Goal: Transaction & Acquisition: Book appointment/travel/reservation

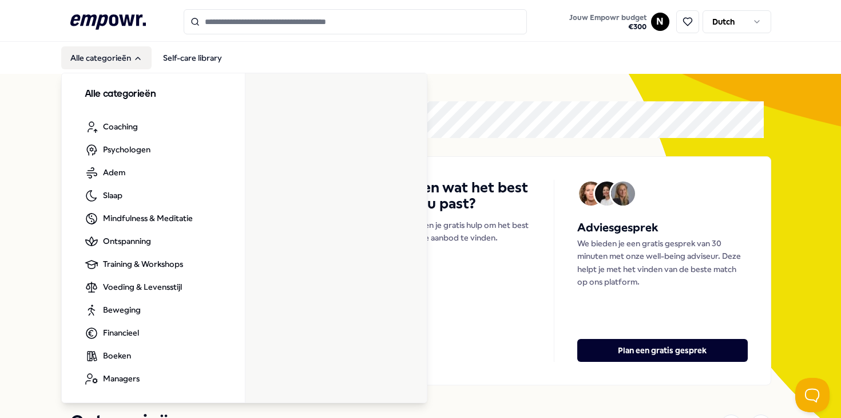
click at [132, 58] on button "Alle categorieën" at bounding box center [106, 57] width 90 height 23
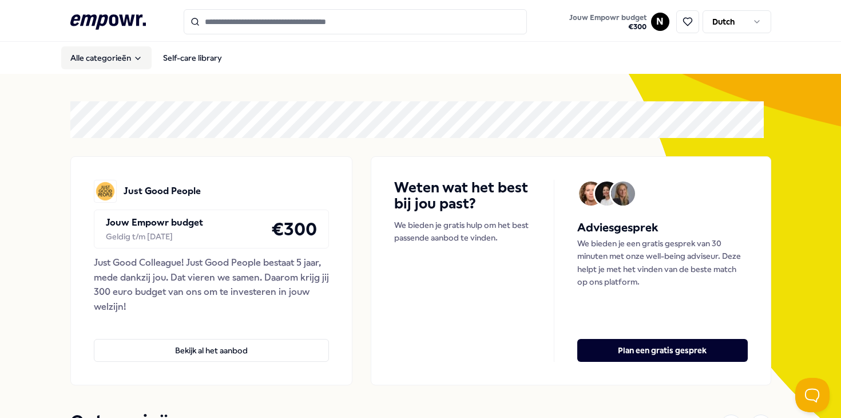
click at [133, 58] on icon "Main" at bounding box center [137, 58] width 9 height 9
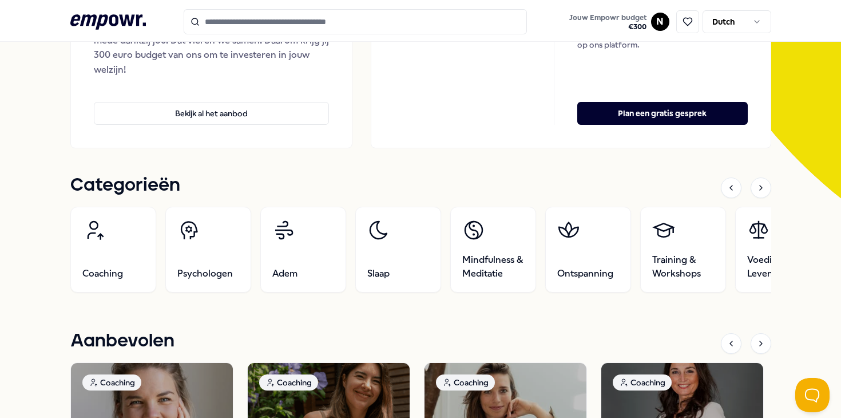
scroll to position [239, 0]
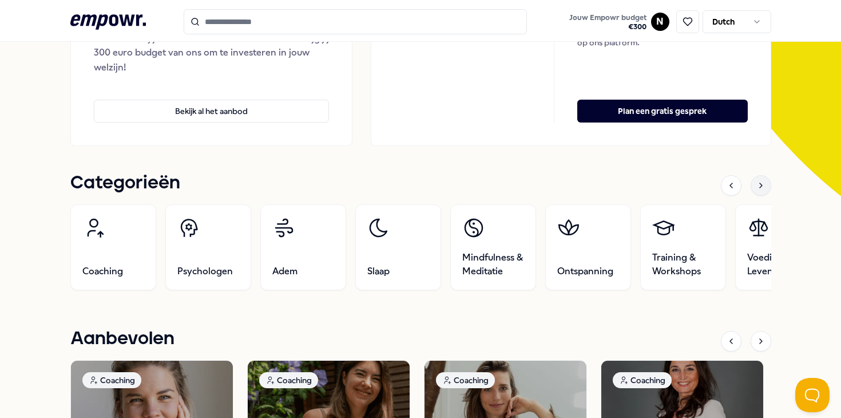
click at [760, 186] on icon at bounding box center [761, 185] width 2 height 5
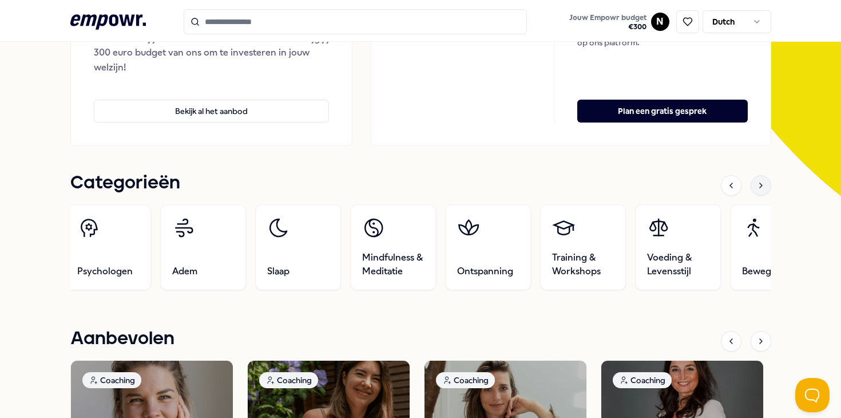
click at [760, 186] on icon at bounding box center [761, 185] width 2 height 5
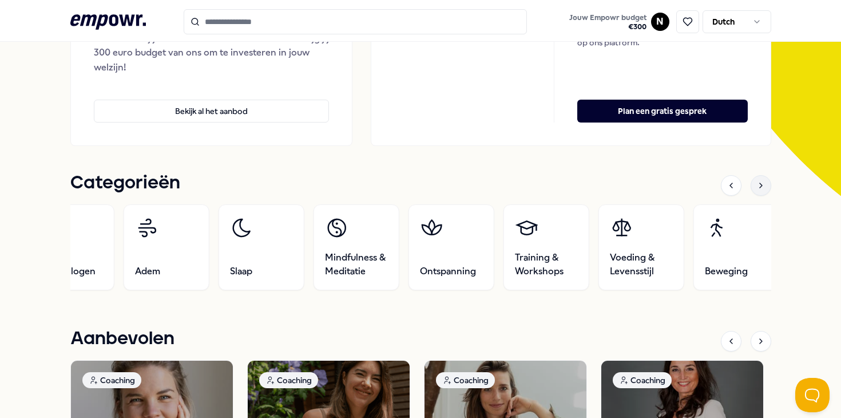
click at [760, 186] on icon at bounding box center [761, 185] width 2 height 5
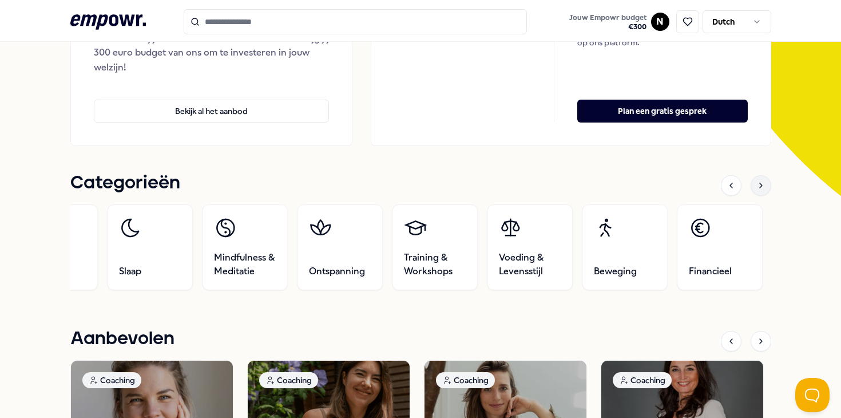
click at [760, 186] on icon at bounding box center [761, 185] width 2 height 5
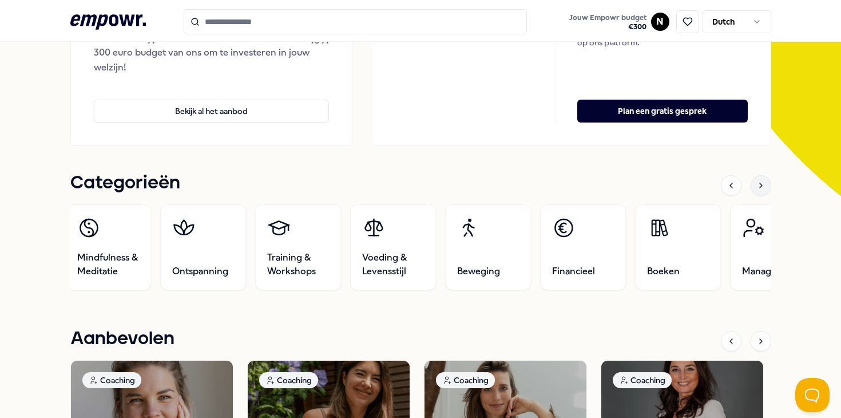
click at [760, 186] on icon at bounding box center [761, 185] width 2 height 5
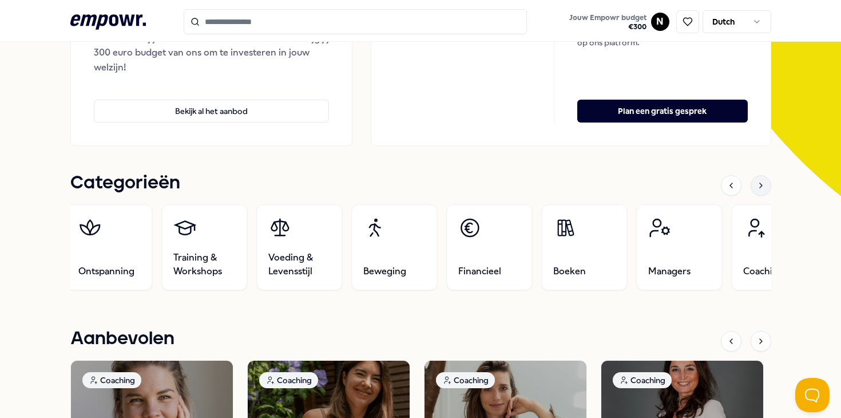
click at [760, 186] on icon at bounding box center [761, 185] width 2 height 5
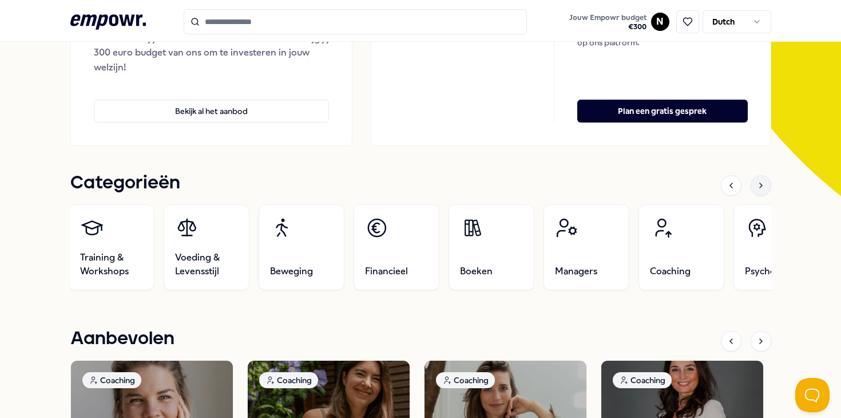
click at [760, 186] on icon at bounding box center [761, 185] width 2 height 5
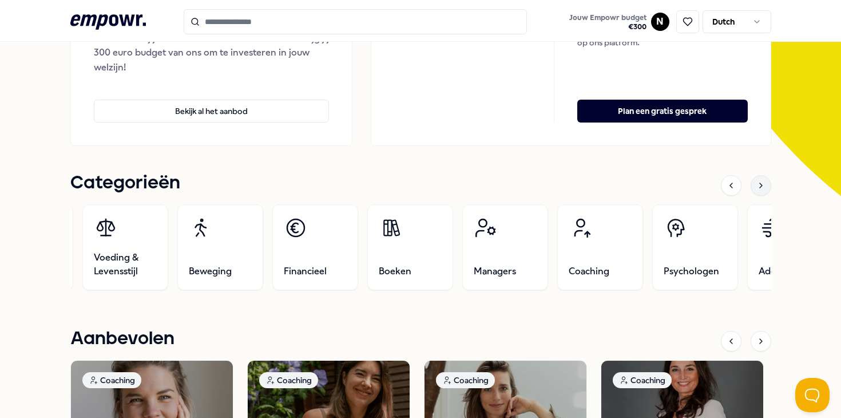
click at [760, 186] on icon at bounding box center [761, 185] width 2 height 5
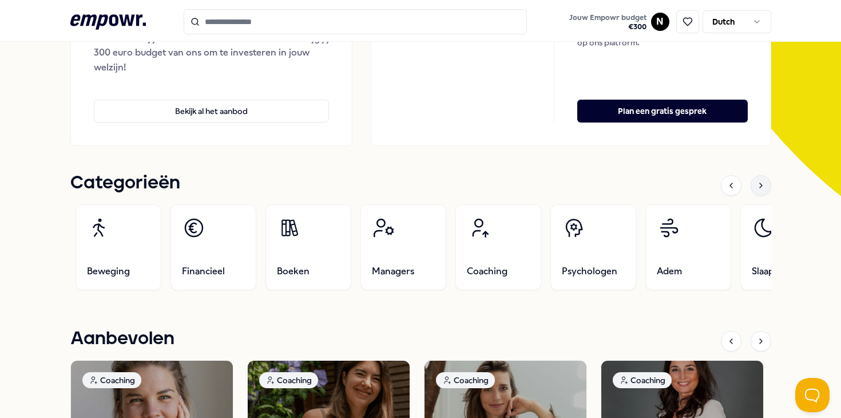
click at [760, 186] on icon at bounding box center [761, 185] width 2 height 5
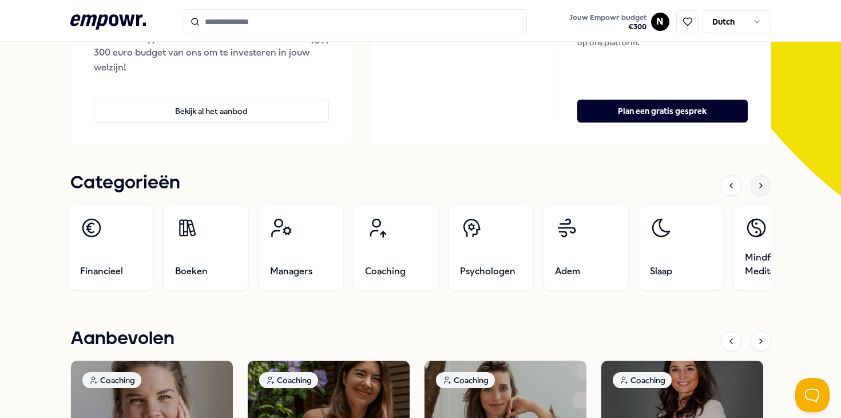
click at [760, 186] on icon at bounding box center [761, 185] width 2 height 5
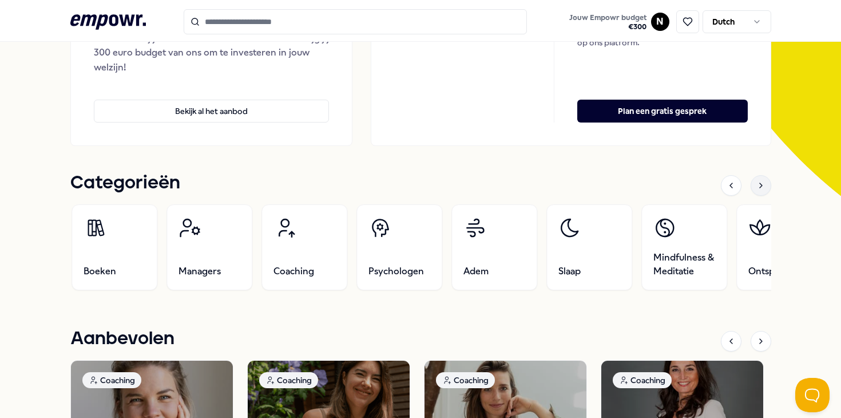
click at [760, 186] on icon at bounding box center [761, 185] width 2 height 5
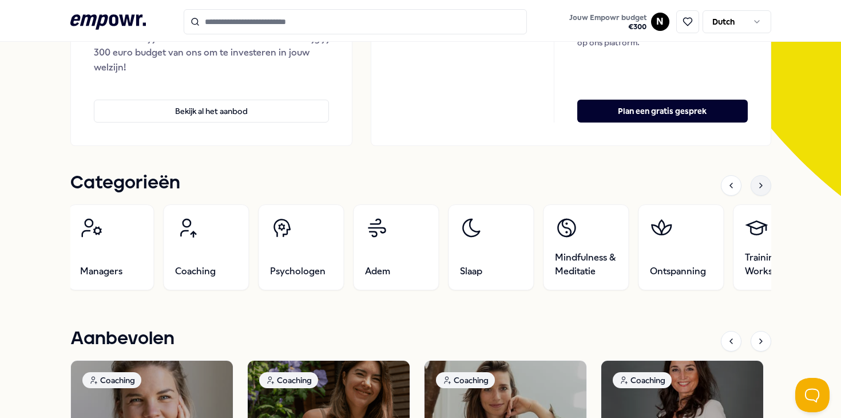
click at [760, 186] on icon at bounding box center [761, 185] width 2 height 5
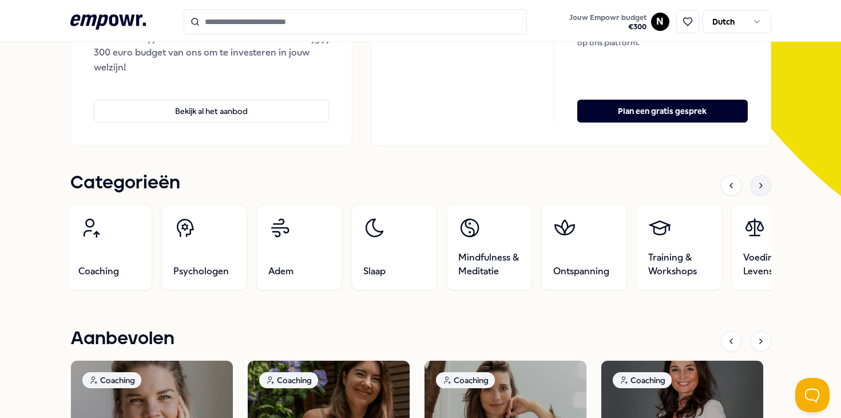
click at [760, 186] on icon at bounding box center [761, 185] width 2 height 5
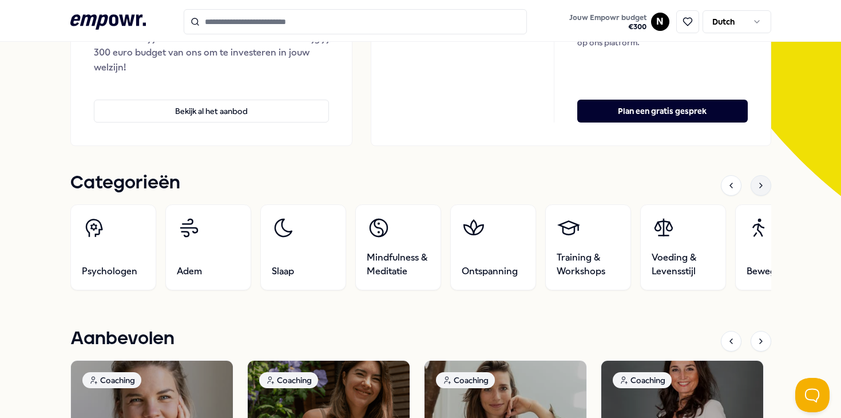
click at [760, 186] on icon at bounding box center [761, 185] width 2 height 5
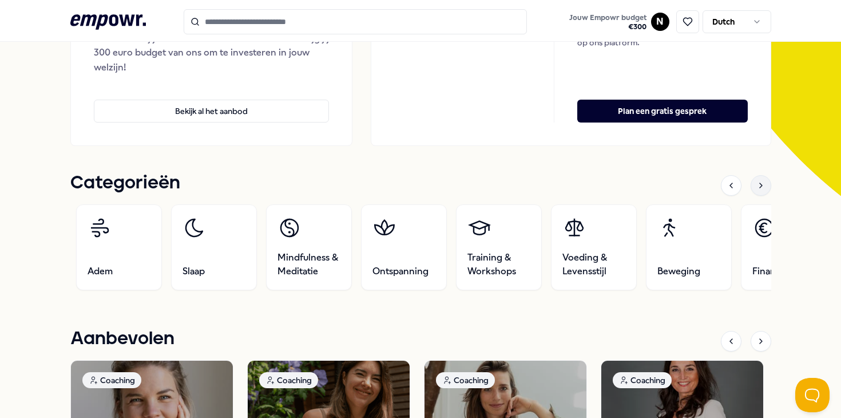
click at [760, 186] on icon at bounding box center [761, 185] width 2 height 5
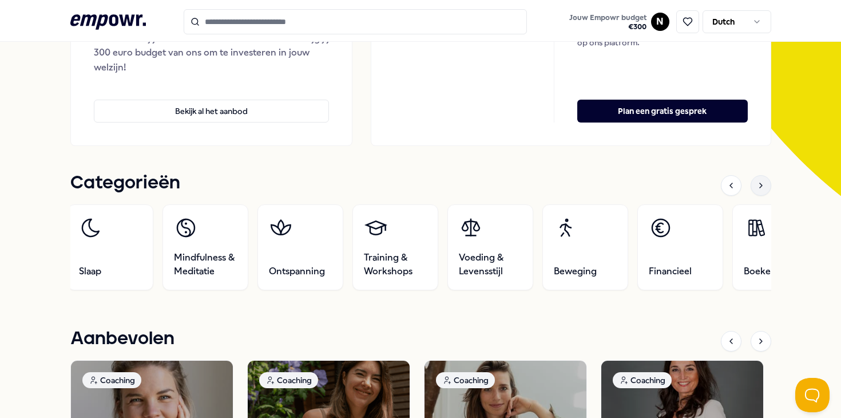
click at [760, 186] on icon at bounding box center [761, 185] width 2 height 5
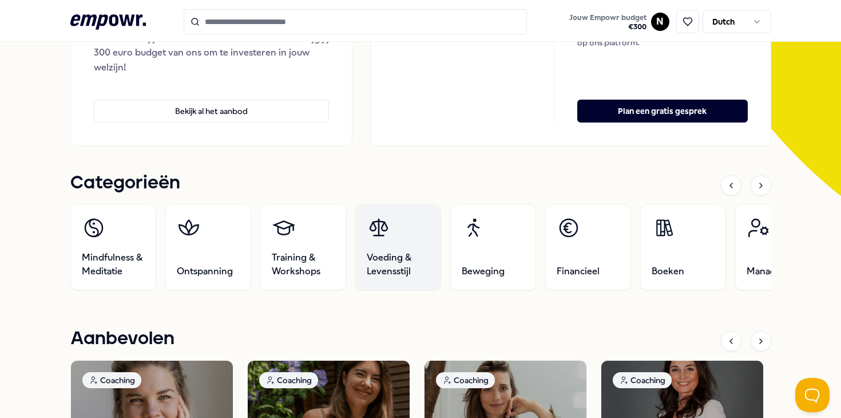
click at [362, 260] on link "Voeding & Levensstijl" at bounding box center [398, 247] width 86 height 86
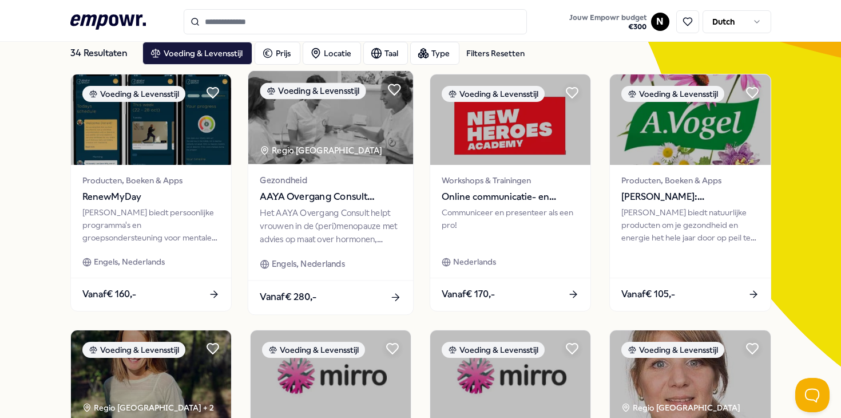
scroll to position [27, 0]
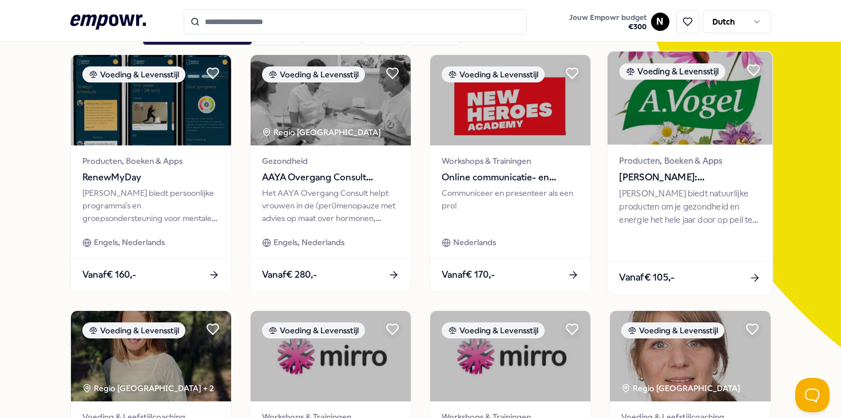
click at [641, 210] on div "[PERSON_NAME] biedt natuurlijke producten om je gezondheid en energie het hele …" at bounding box center [689, 205] width 141 height 39
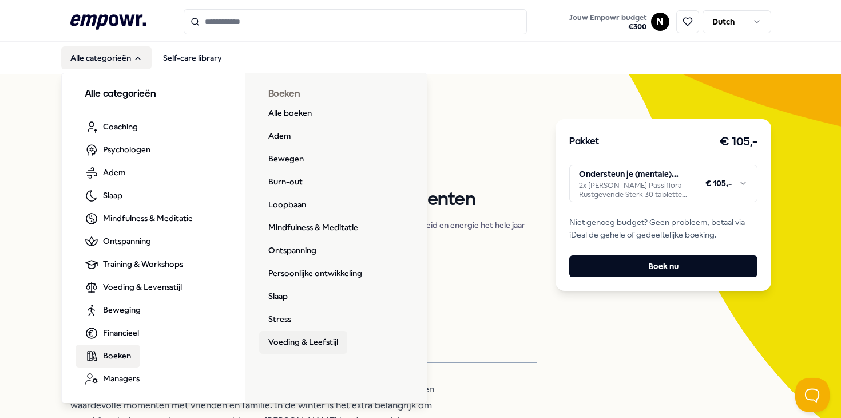
click at [294, 341] on link "Voeding & Leefstijl" at bounding box center [303, 342] width 88 height 23
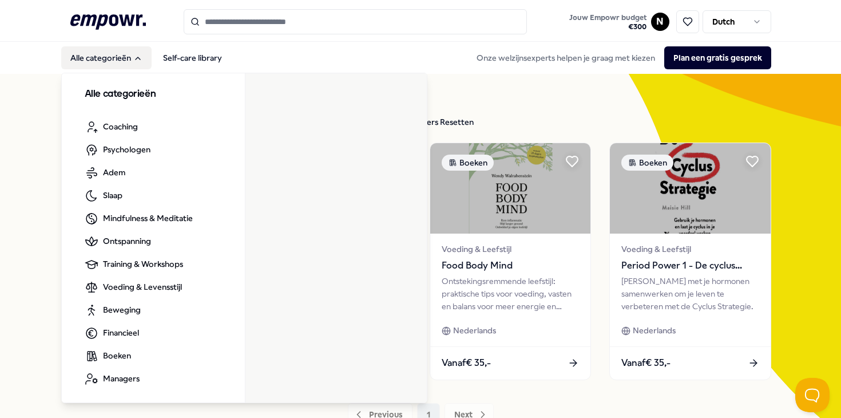
click at [117, 60] on button "Alle categorieën" at bounding box center [106, 57] width 90 height 23
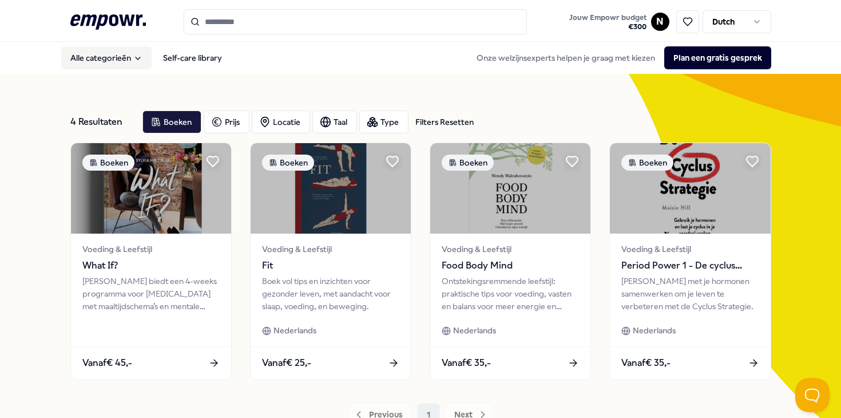
click at [117, 60] on button "Alle categorieën" at bounding box center [106, 57] width 90 height 23
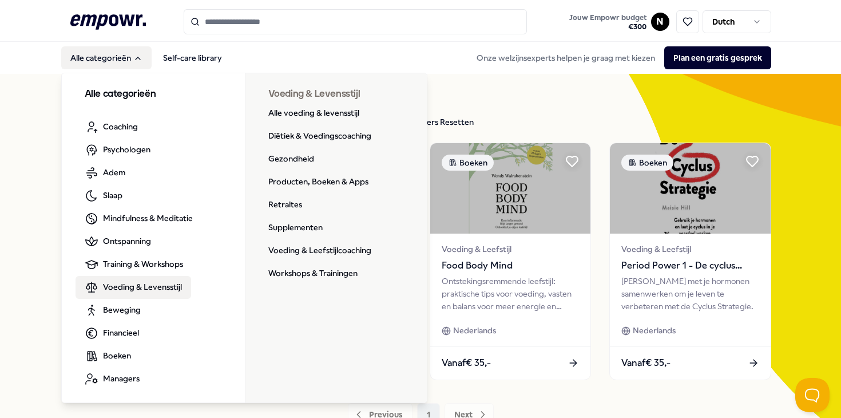
click at [136, 289] on span "Voeding & Levensstijl" at bounding box center [142, 286] width 79 height 13
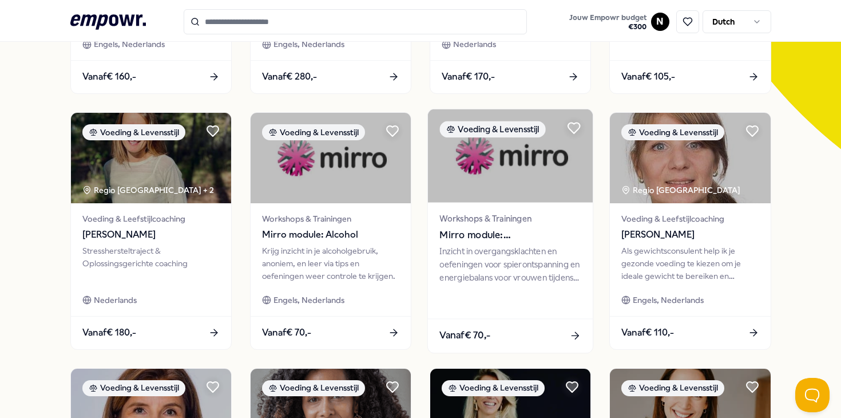
scroll to position [73, 0]
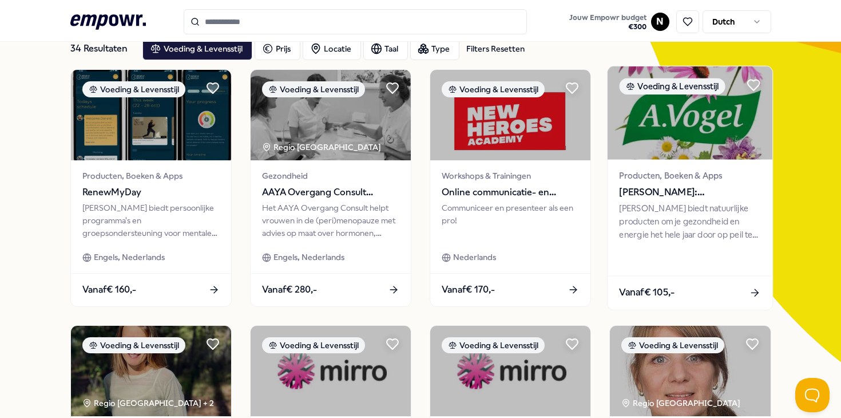
click at [730, 180] on span "Producten, Boeken & Apps" at bounding box center [689, 175] width 141 height 13
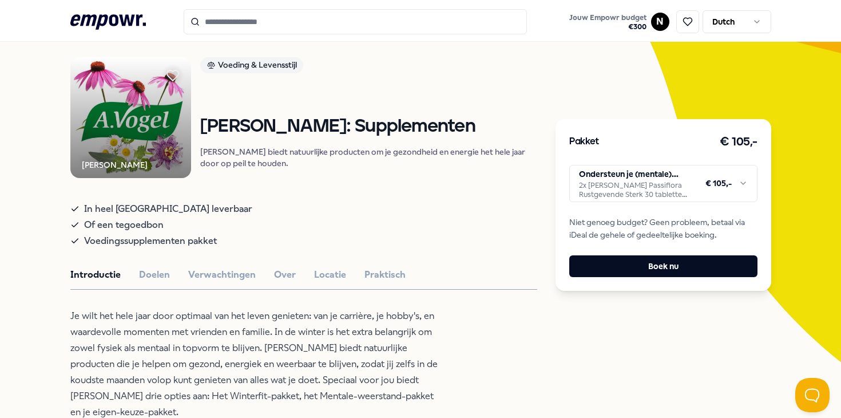
click at [649, 174] on html ".empowr-logo_svg__cls-1{fill:#03032f} Jouw Empowr budget € 300 N Dutch Alle cat…" at bounding box center [420, 209] width 841 height 418
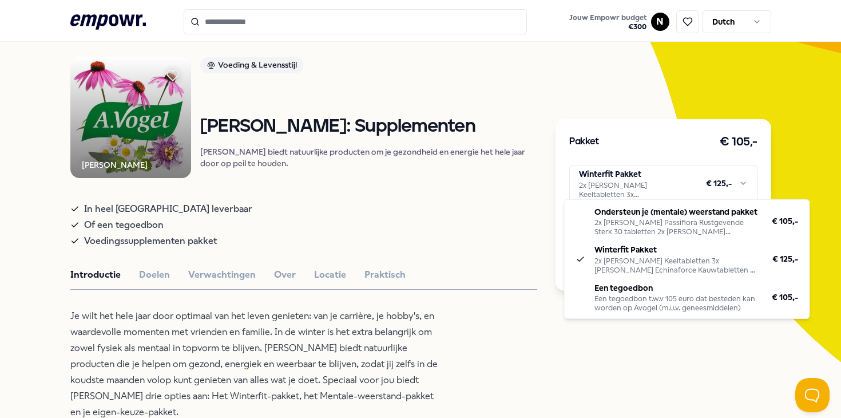
click at [661, 193] on html ".empowr-logo_svg__cls-1{fill:#03032f} Jouw Empowr budget € 300 N Dutch Alle cat…" at bounding box center [420, 209] width 841 height 418
click at [633, 193] on html ".empowr-logo_svg__cls-1{fill:#03032f} Jouw Empowr budget € 300 N Dutch Alle cat…" at bounding box center [420, 209] width 841 height 418
click at [498, 284] on html ".empowr-logo_svg__cls-1{fill:#03032f} Jouw Empowr budget € 300 N Dutch Alle cat…" at bounding box center [420, 209] width 841 height 418
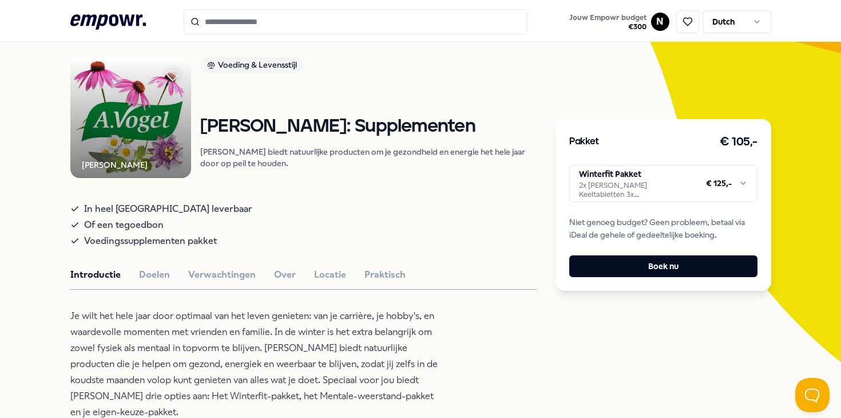
click at [659, 189] on html ".empowr-logo_svg__cls-1{fill:#03032f} Jouw Empowr budget € 300 N Dutch Alle cat…" at bounding box center [420, 209] width 841 height 418
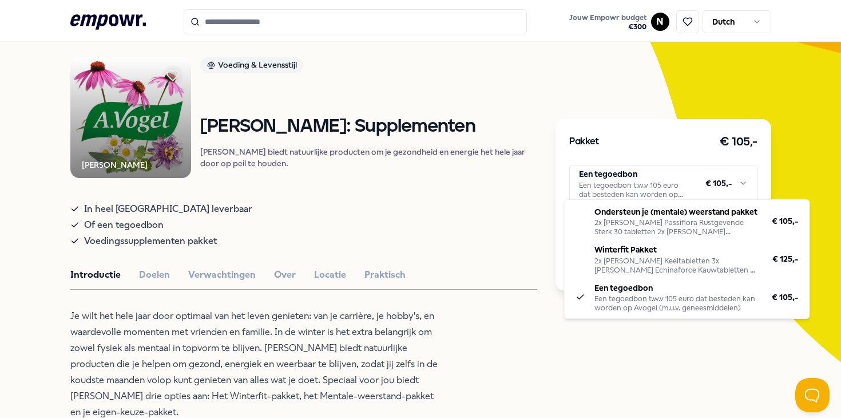
click at [702, 184] on html ".empowr-logo_svg__cls-1{fill:#03032f} Jouw Empowr budget € 300 N Dutch Alle cat…" at bounding box center [420, 209] width 841 height 418
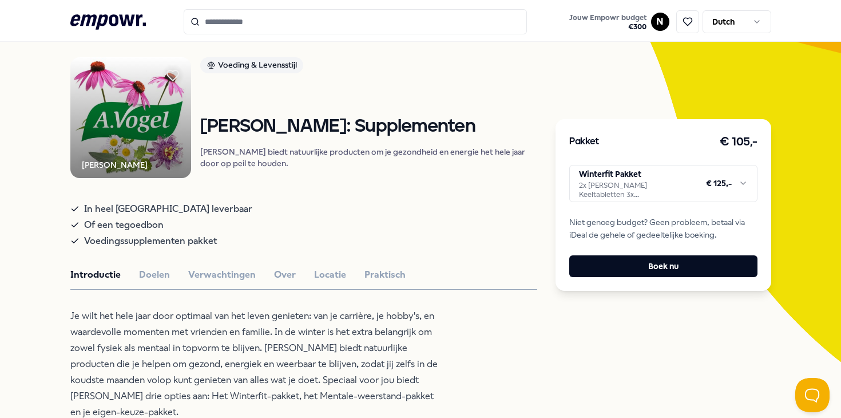
click at [734, 180] on html ".empowr-logo_svg__cls-1{fill:#03032f} Jouw Empowr budget € 300 N Dutch Alle cat…" at bounding box center [420, 209] width 841 height 418
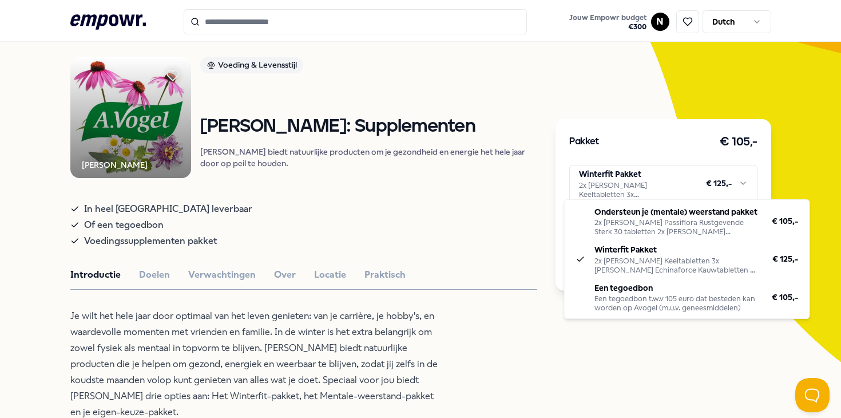
click at [275, 335] on html ".empowr-logo_svg__cls-1{fill:#03032f} Jouw Empowr budget € 300 N Dutch Alle cat…" at bounding box center [420, 209] width 841 height 418
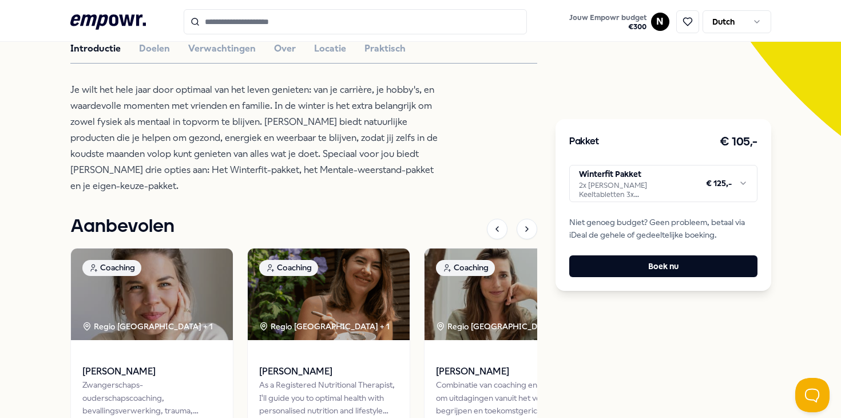
scroll to position [198, 0]
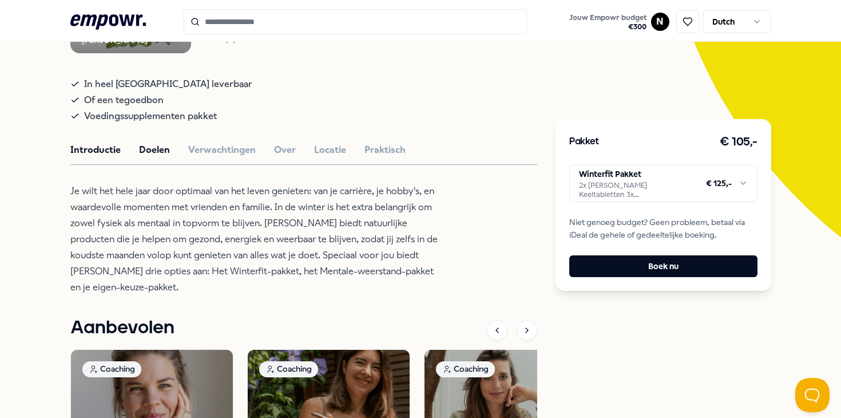
click at [162, 157] on button "Doelen" at bounding box center [154, 149] width 31 height 15
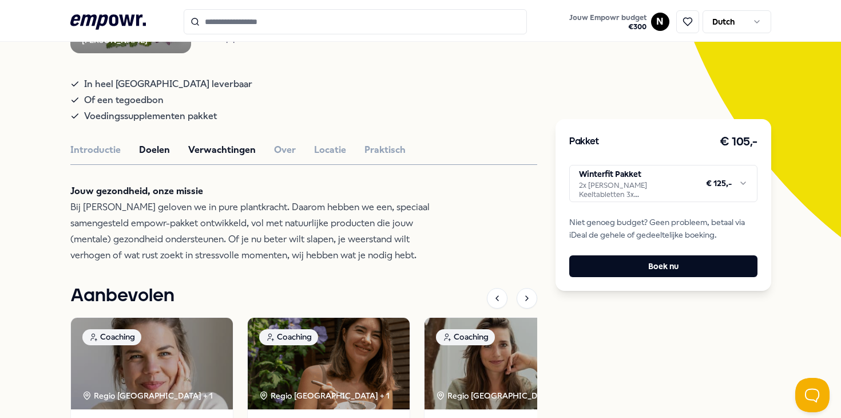
click at [226, 157] on button "Verwachtingen" at bounding box center [221, 149] width 67 height 15
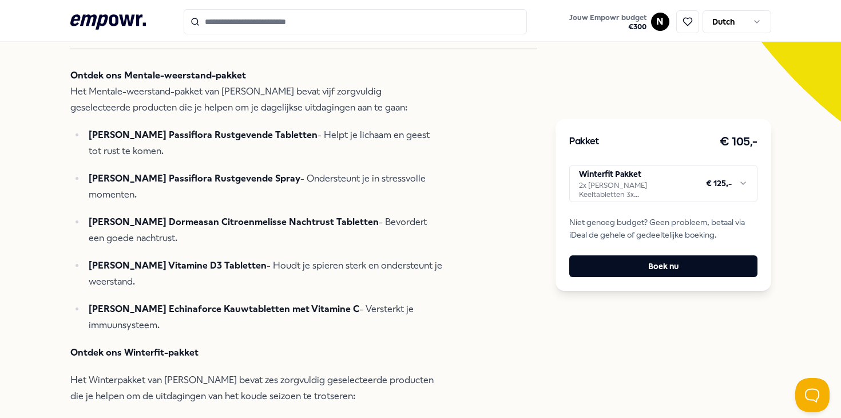
scroll to position [42, 0]
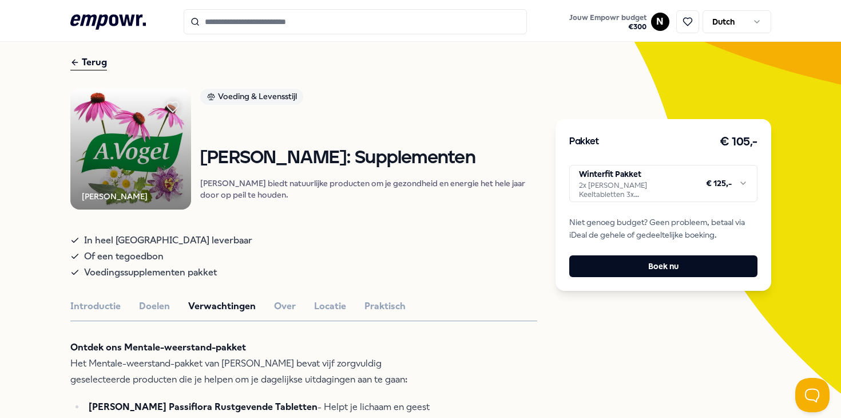
click at [640, 179] on html ".empowr-logo_svg__cls-1{fill:#03032f} Jouw Empowr budget € 300 N Dutch Alle cat…" at bounding box center [420, 209] width 841 height 418
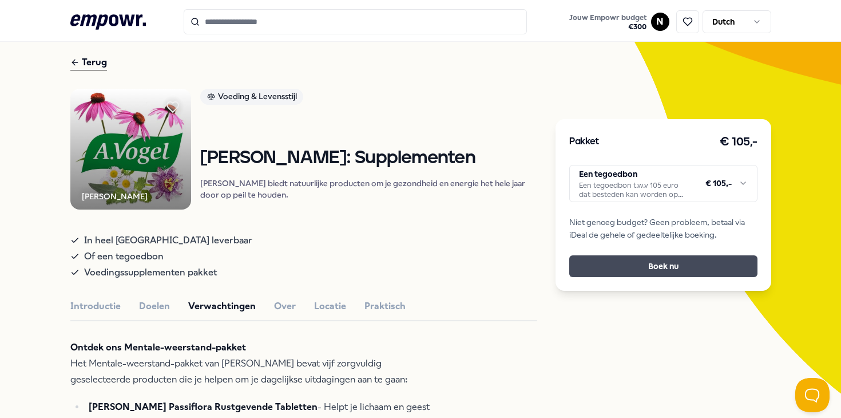
click at [635, 260] on button "Boek nu" at bounding box center [663, 266] width 188 height 22
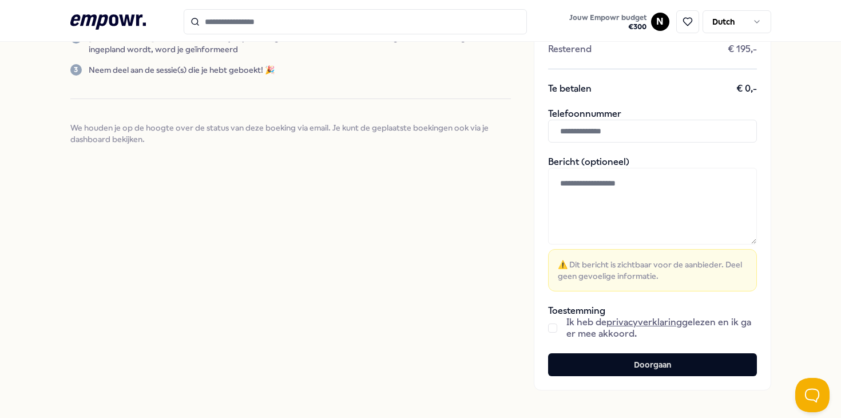
scroll to position [197, 0]
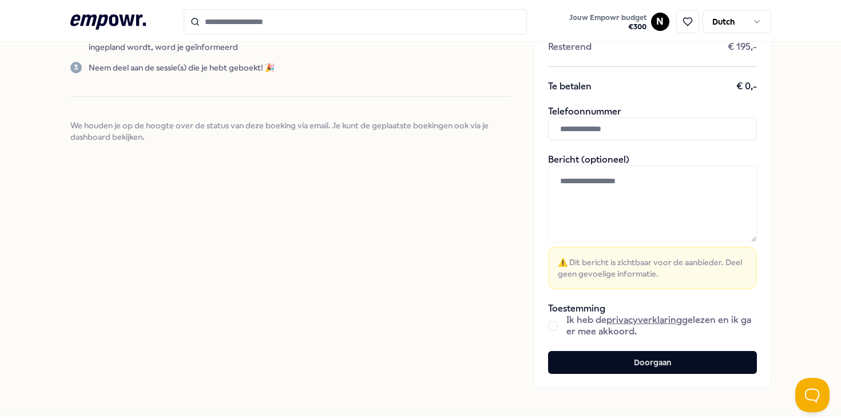
click at [555, 325] on div "Ik heb de privacyverklaring gelezen en ik ga er mee akkoord." at bounding box center [652, 325] width 209 height 23
click at [548, 324] on button "button" at bounding box center [552, 325] width 9 height 9
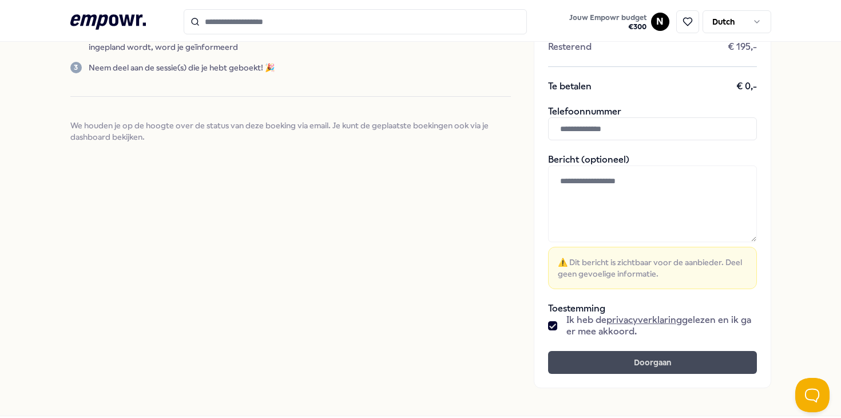
click at [654, 365] on button "Doorgaan" at bounding box center [652, 362] width 209 height 23
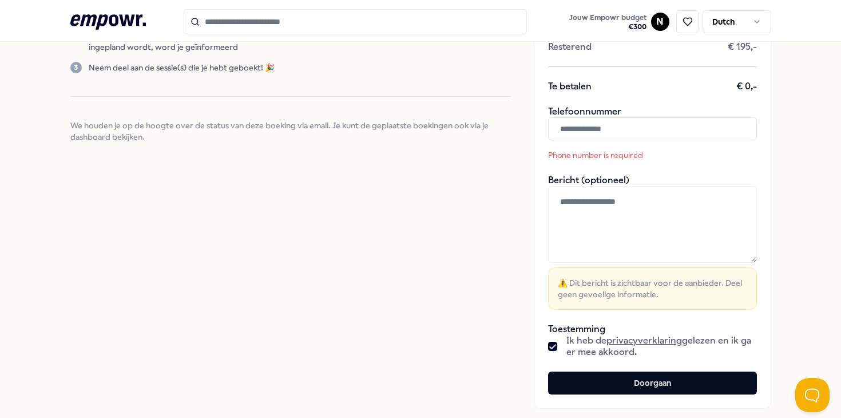
click at [577, 132] on input "text" at bounding box center [652, 128] width 209 height 23
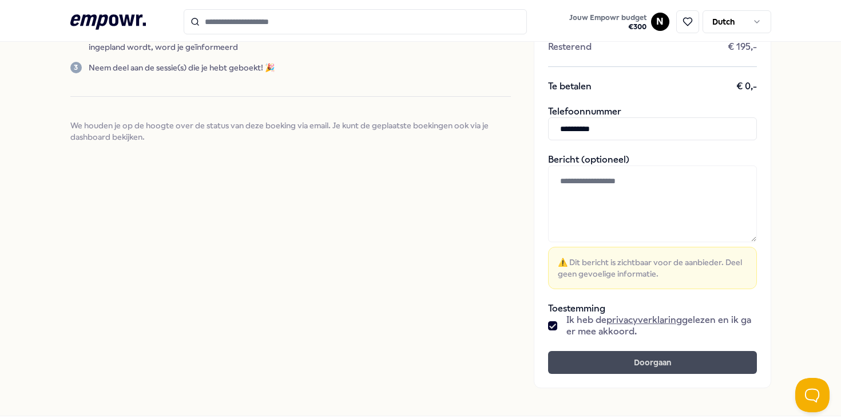
type input "**********"
click at [639, 365] on button "Doorgaan" at bounding box center [652, 362] width 209 height 23
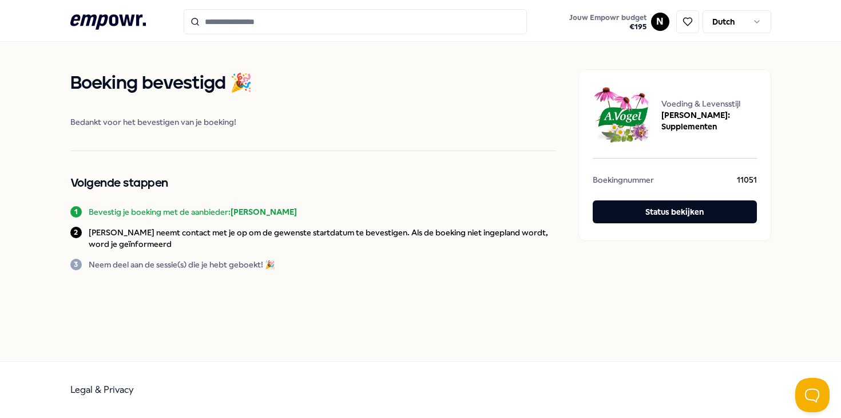
click at [134, 23] on icon ".empowr-logo_svg__cls-1{fill:#03032f}" at bounding box center [107, 21] width 75 height 21
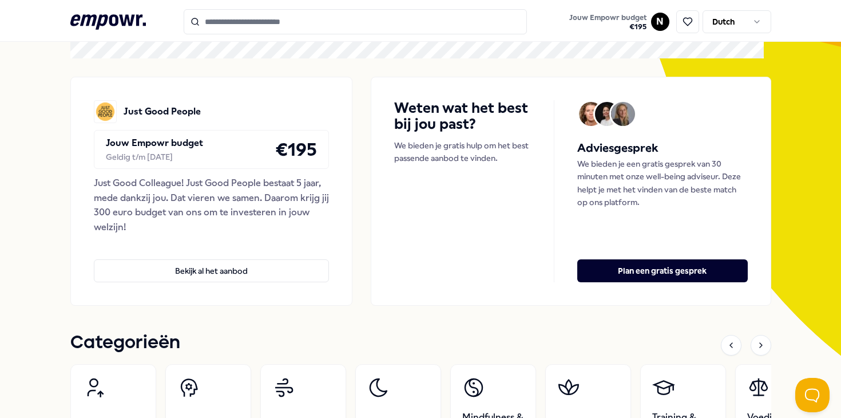
scroll to position [165, 0]
